Goal: Check status: Verify the current state of an ongoing process or item

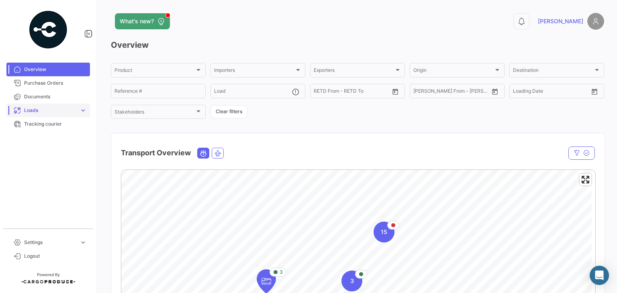
click at [84, 107] on span "expand_more" at bounding box center [82, 110] width 7 height 7
click at [51, 143] on link "Ocean Loads" at bounding box center [54, 141] width 72 height 12
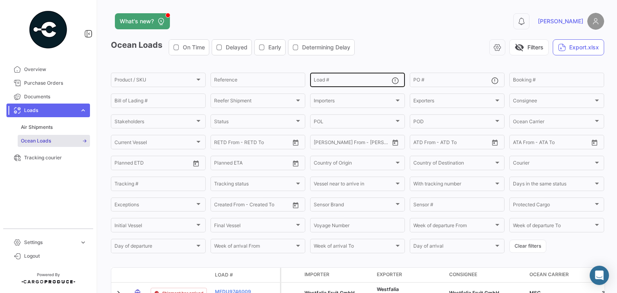
click at [345, 81] on input "Load #" at bounding box center [353, 81] width 78 height 6
paste input "MMAU1348016"
type input "MMAU1348016"
click at [415, 45] on div "visibility_off Filters Export.xlsx" at bounding box center [482, 47] width 243 height 16
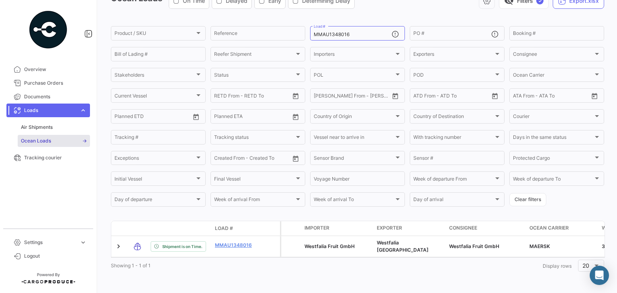
scroll to position [54, 0]
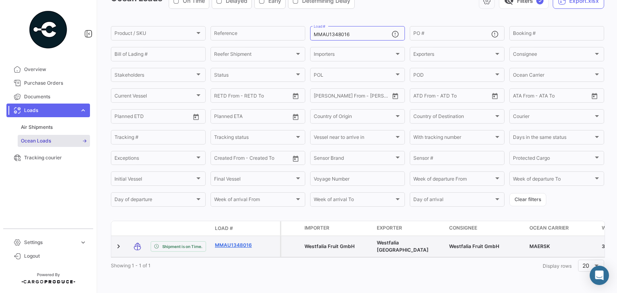
click at [222, 242] on link "MMAU1348016" at bounding box center [236, 245] width 42 height 7
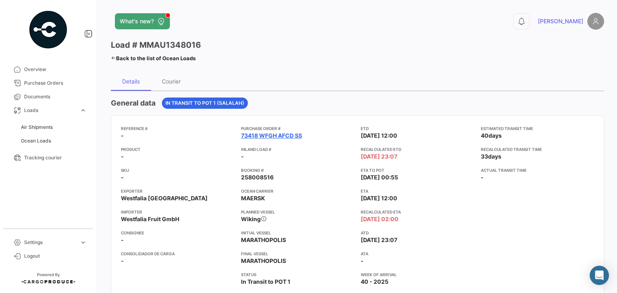
click at [293, 134] on link "73418 WFGH AFCD SS" at bounding box center [271, 136] width 61 height 8
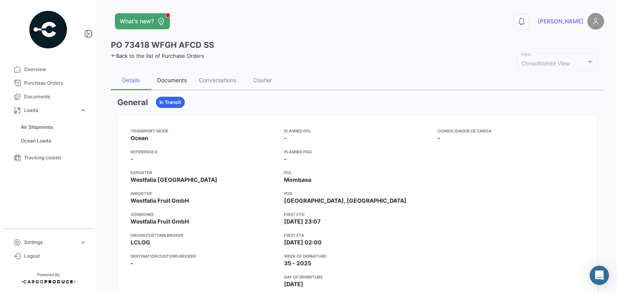
click at [176, 80] on div "Documents" at bounding box center [172, 80] width 30 height 7
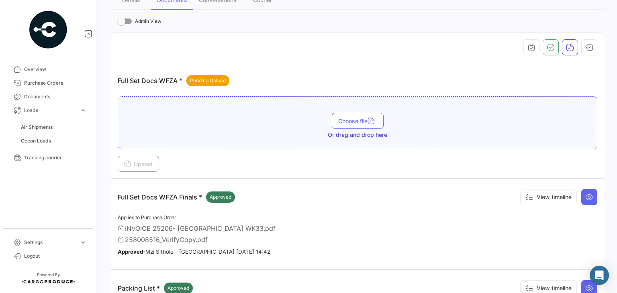
scroll to position [161, 0]
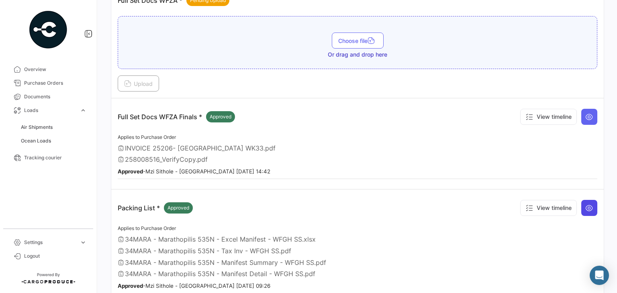
click at [586, 208] on icon at bounding box center [589, 208] width 8 height 8
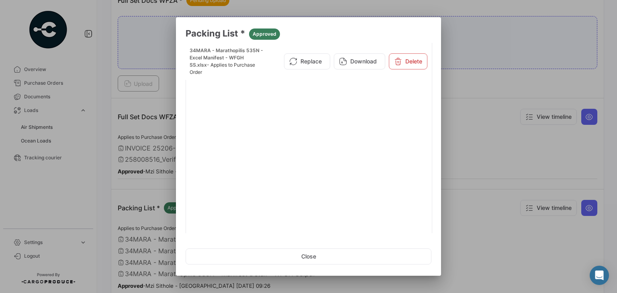
scroll to position [95, 0]
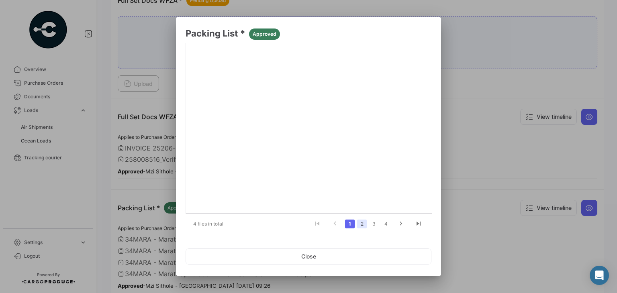
click at [360, 227] on link "2" at bounding box center [362, 224] width 10 height 9
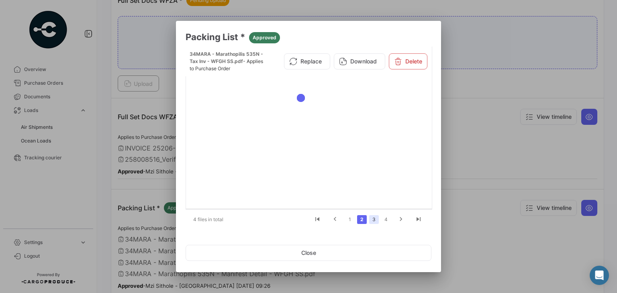
click at [374, 222] on link "3" at bounding box center [374, 219] width 10 height 9
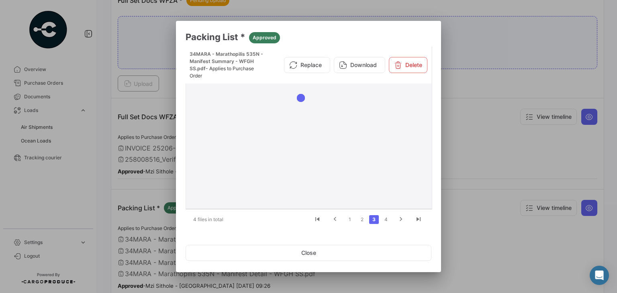
click at [246, 70] on span "- Applies to Purchase Order" at bounding box center [221, 71] width 64 height 13
